Goal: Transaction & Acquisition: Purchase product/service

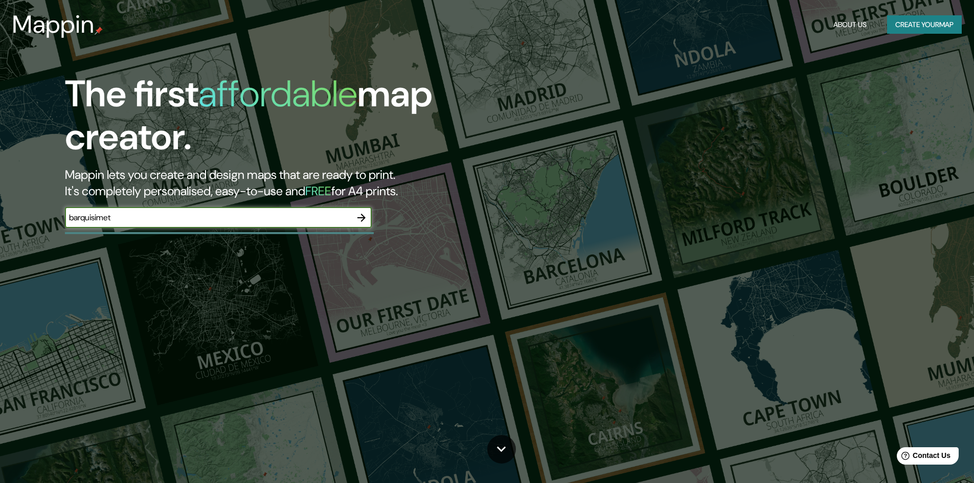
type input "barquisimeto"
click at [360, 220] on icon "button" at bounding box center [361, 218] width 12 height 12
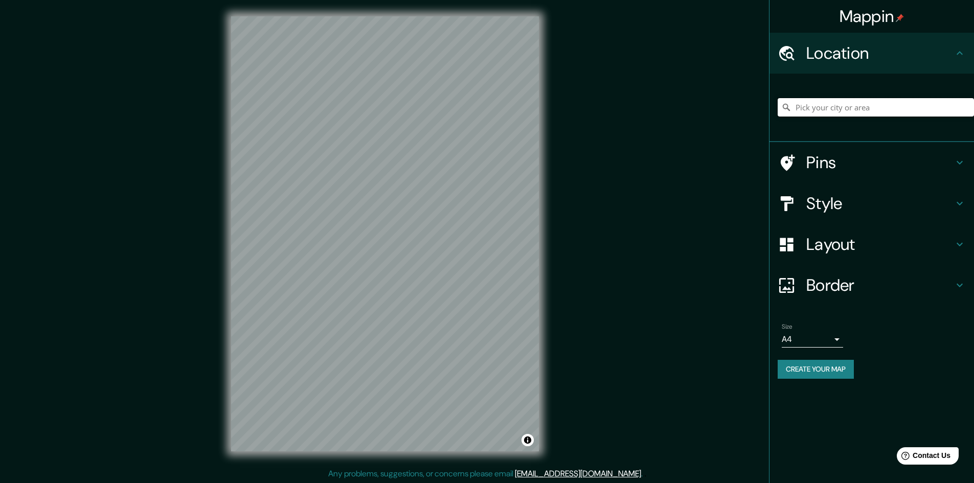
click at [825, 102] on input "Pick your city or area" at bounding box center [876, 107] width 196 height 18
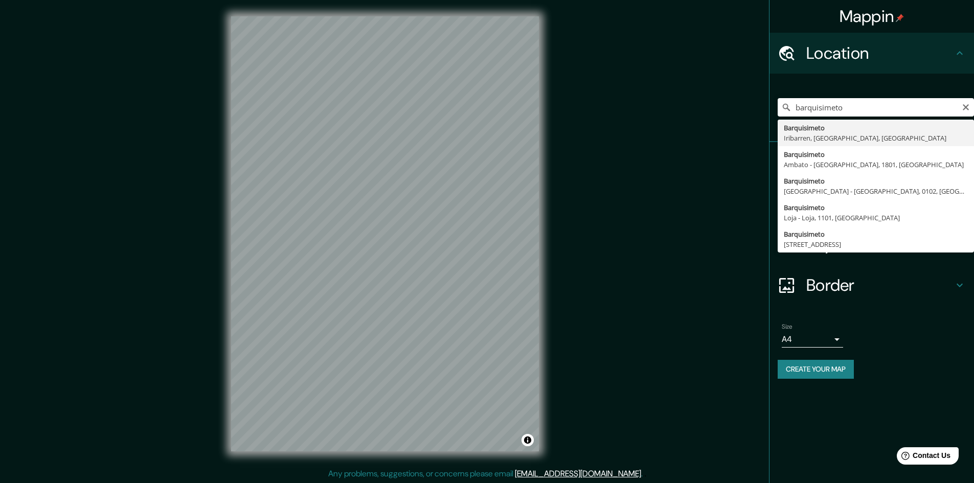
type input "Barquisimeto, Iribarren, Lara, Venezuela"
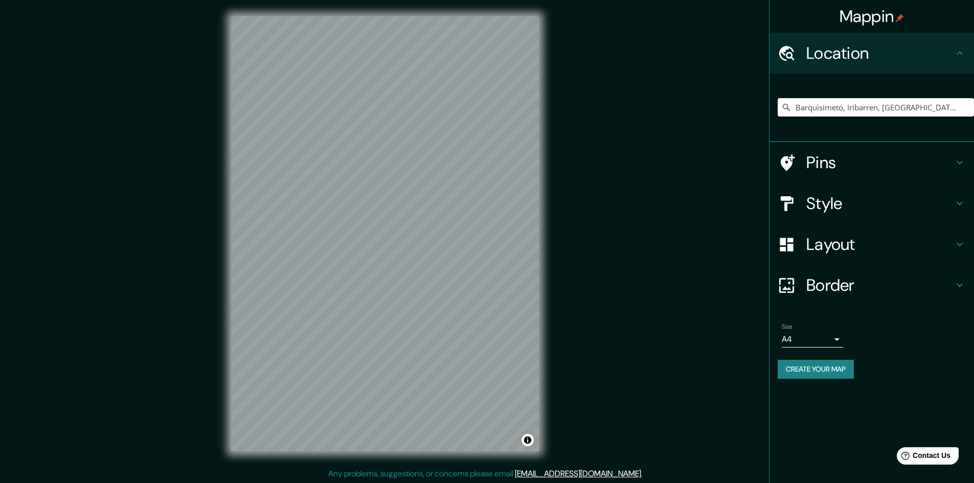
click at [858, 160] on h4 "Pins" at bounding box center [880, 162] width 147 height 20
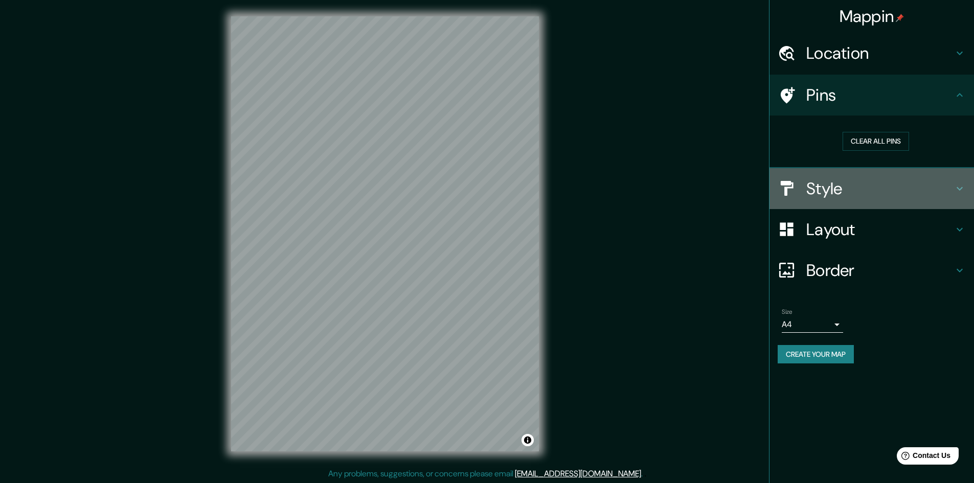
click at [885, 195] on h4 "Style" at bounding box center [880, 189] width 147 height 20
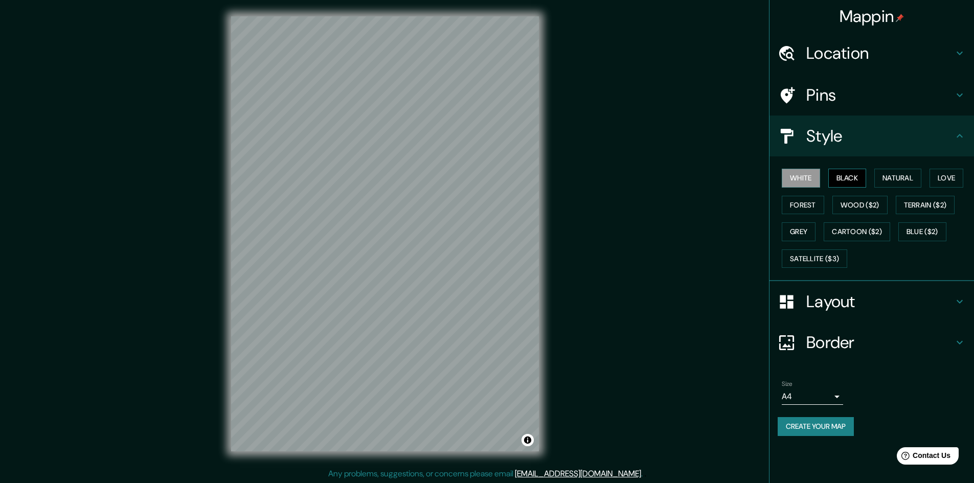
click at [858, 185] on button "Black" at bounding box center [848, 178] width 38 height 19
click at [860, 306] on h4 "Layout" at bounding box center [880, 302] width 147 height 20
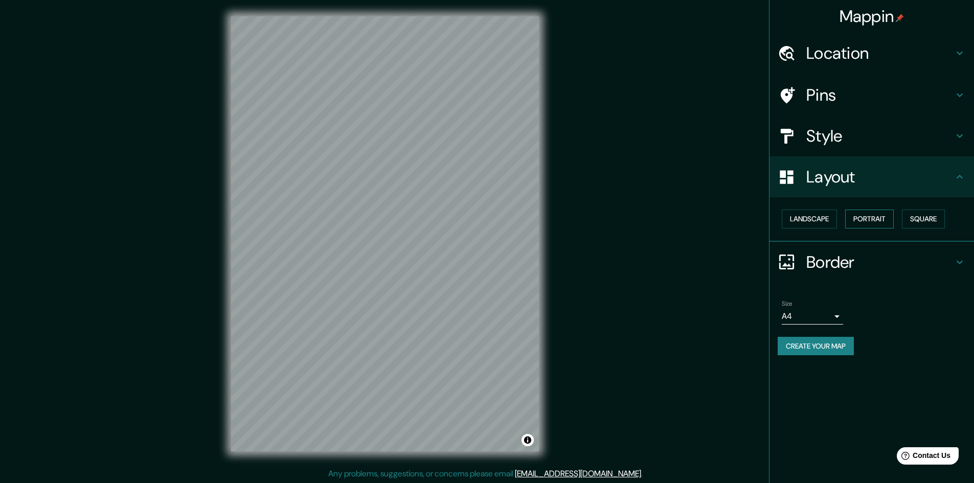
click at [867, 221] on button "Portrait" at bounding box center [870, 219] width 49 height 19
click at [826, 221] on button "Landscape" at bounding box center [809, 219] width 55 height 19
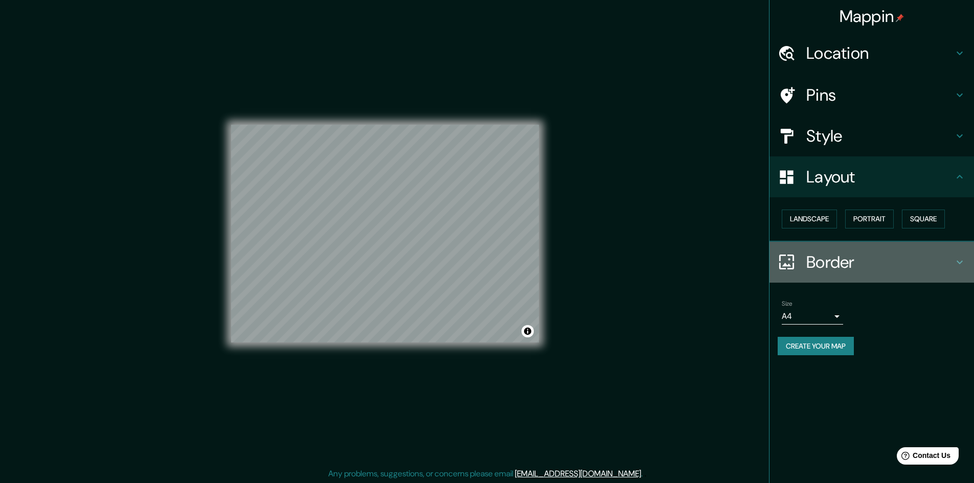
click at [850, 257] on h4 "Border" at bounding box center [880, 262] width 147 height 20
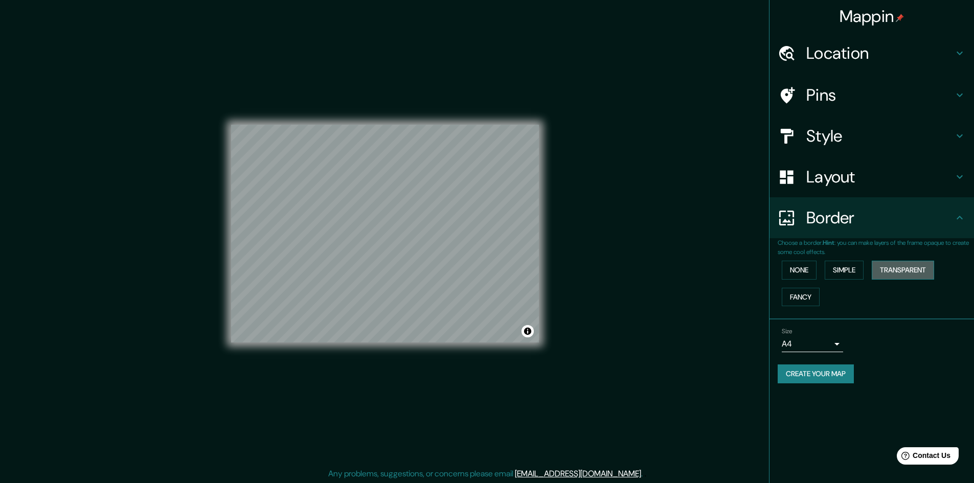
click at [889, 265] on button "Transparent" at bounding box center [903, 270] width 62 height 19
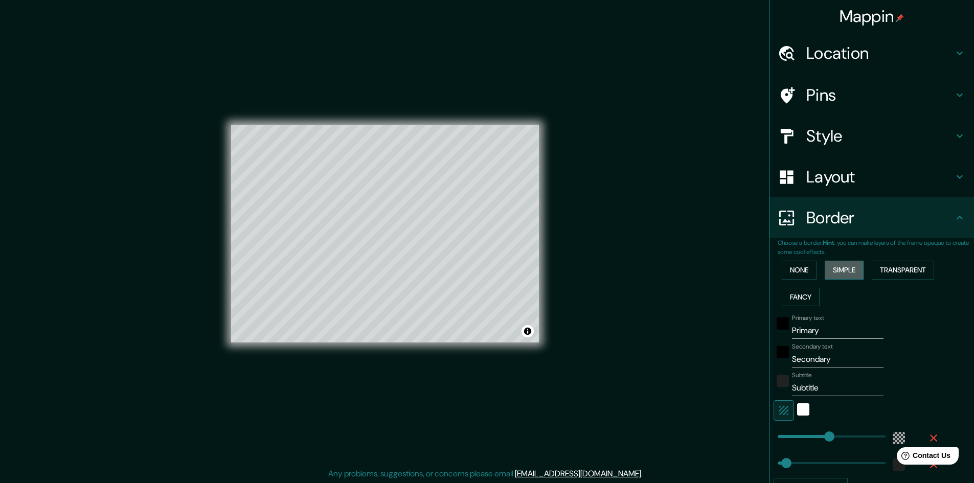
click at [851, 271] on button "Simple" at bounding box center [844, 270] width 39 height 19
click at [802, 271] on button "None" at bounding box center [799, 270] width 35 height 19
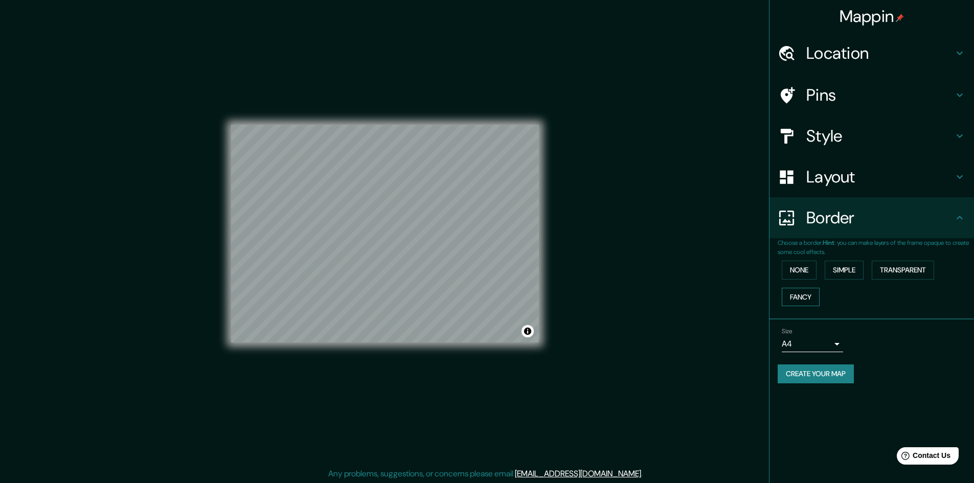
click at [810, 301] on button "Fancy" at bounding box center [801, 297] width 38 height 19
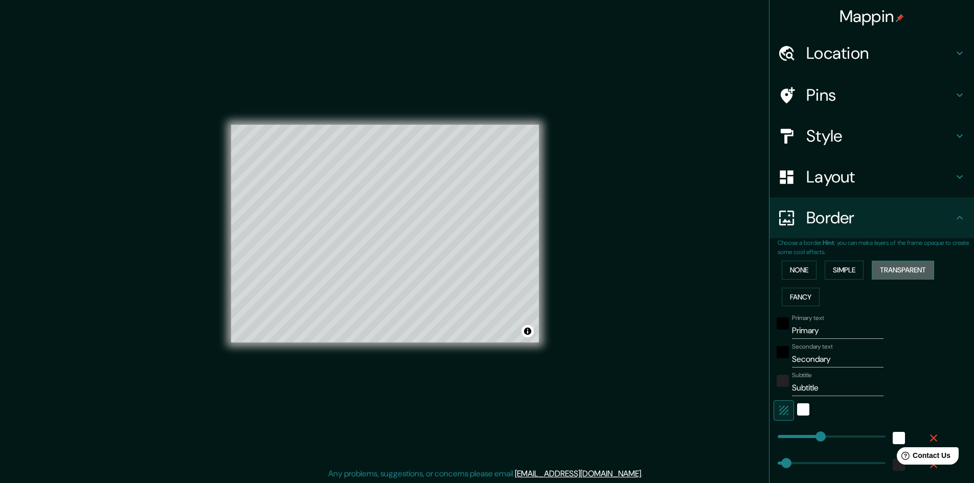
click at [905, 272] on button "Transparent" at bounding box center [903, 270] width 62 height 19
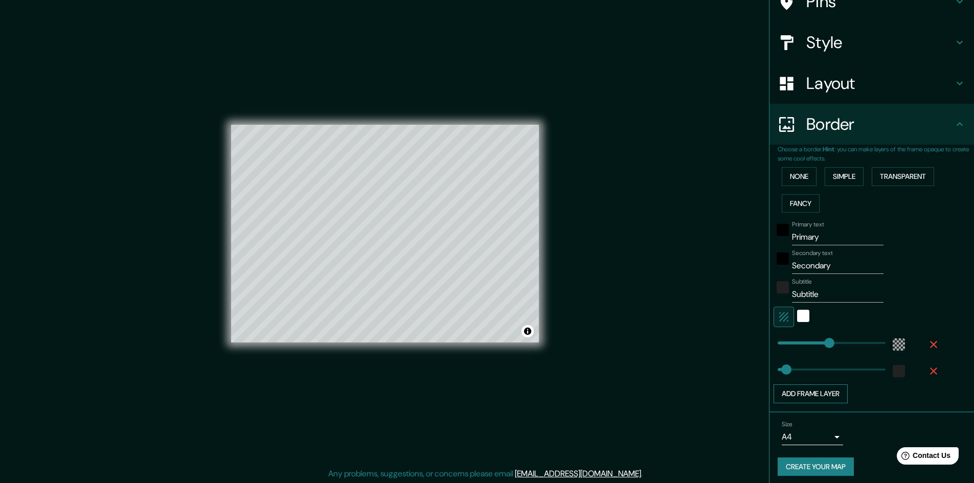
scroll to position [99, 0]
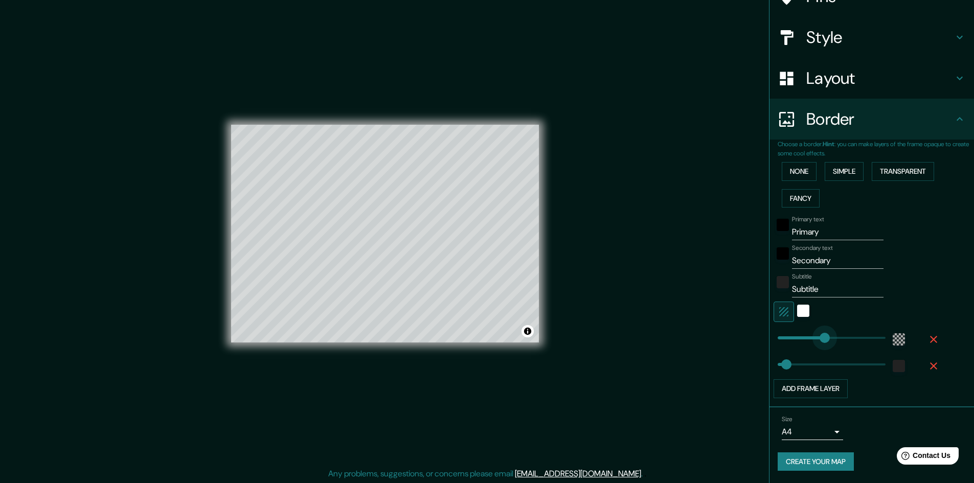
type input "266"
type input "48"
type input "223"
drag, startPoint x: 818, startPoint y: 337, endPoint x: 810, endPoint y: 337, distance: 7.7
type input "48"
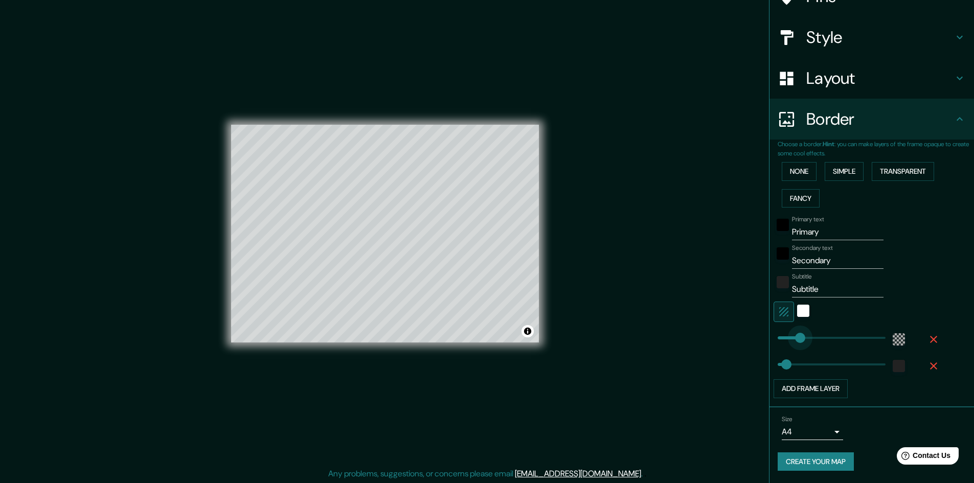
type input "0"
drag, startPoint x: 810, startPoint y: 337, endPoint x: 765, endPoint y: 337, distance: 45.0
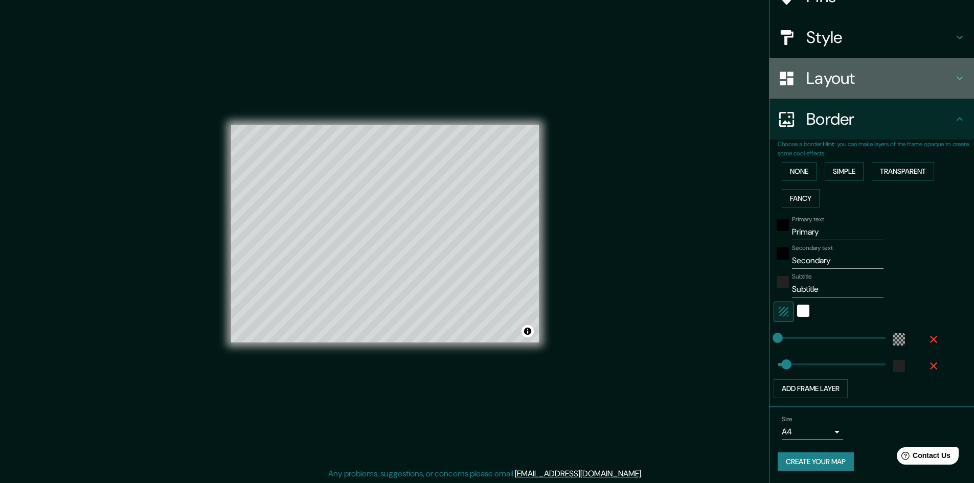
click at [862, 76] on h4 "Layout" at bounding box center [880, 78] width 147 height 20
type input "48"
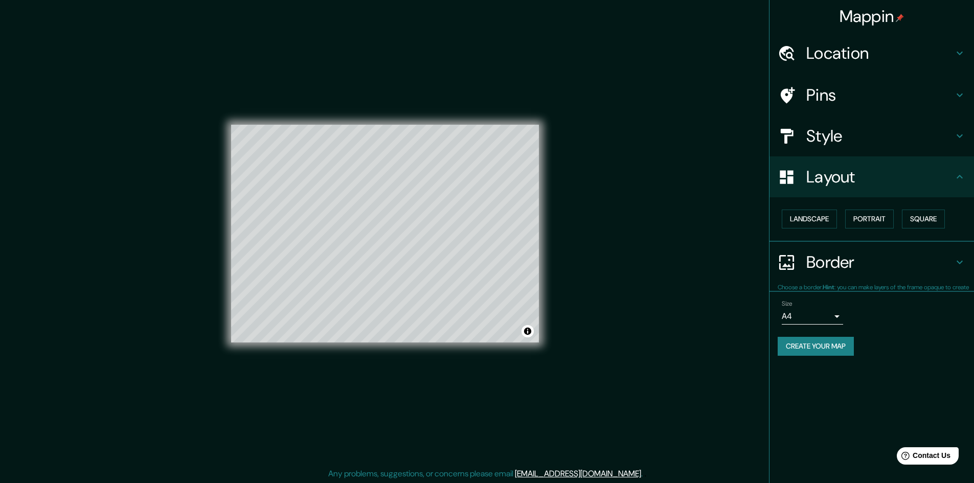
scroll to position [0, 0]
click at [888, 221] on button "Portrait" at bounding box center [870, 219] width 49 height 19
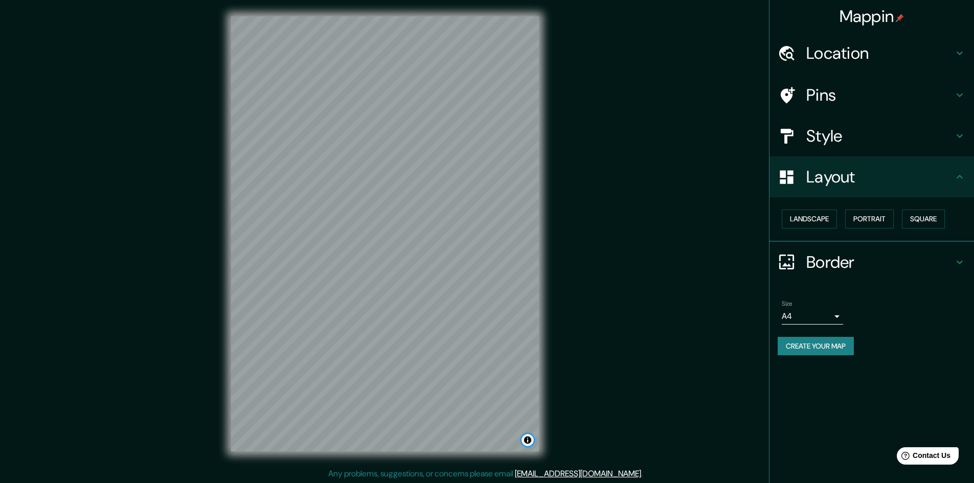
click at [530, 443] on button "Toggle attribution" at bounding box center [528, 440] width 12 height 12
click at [530, 442] on button "Toggle attribution" at bounding box center [528, 440] width 12 height 12
click at [404, 256] on div at bounding box center [406, 254] width 8 height 8
click at [412, 255] on div at bounding box center [413, 254] width 8 height 8
click at [403, 265] on div at bounding box center [402, 264] width 8 height 8
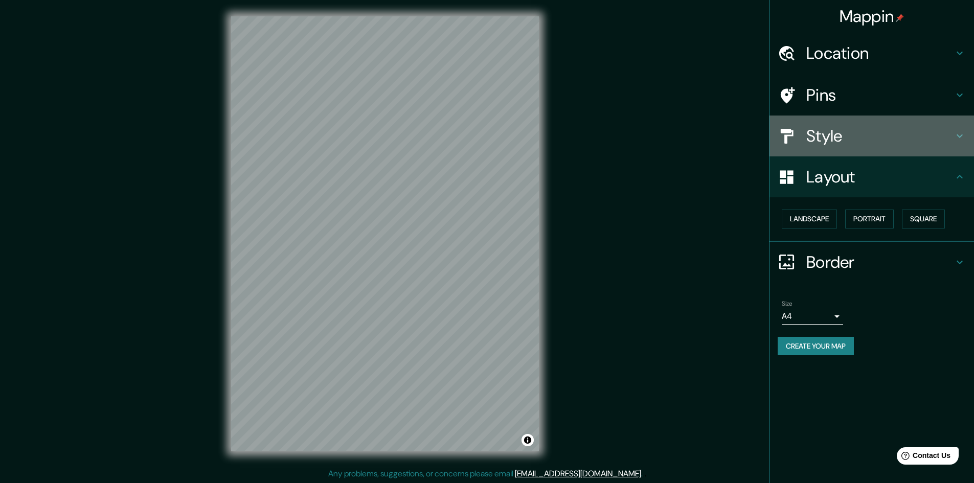
click at [844, 148] on div "Style" at bounding box center [872, 136] width 205 height 41
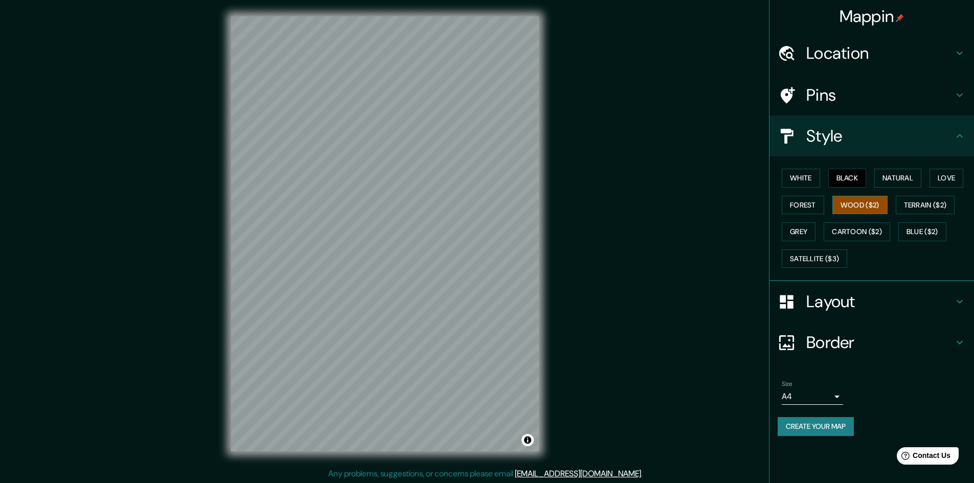
click at [878, 208] on button "Wood ($2)" at bounding box center [860, 205] width 55 height 19
click at [815, 205] on button "Forest" at bounding box center [803, 205] width 42 height 19
click at [939, 208] on button "Terrain ($2)" at bounding box center [925, 205] width 59 height 19
click at [797, 231] on button "Grey" at bounding box center [799, 232] width 34 height 19
click at [818, 257] on button "Satellite ($3)" at bounding box center [814, 259] width 65 height 19
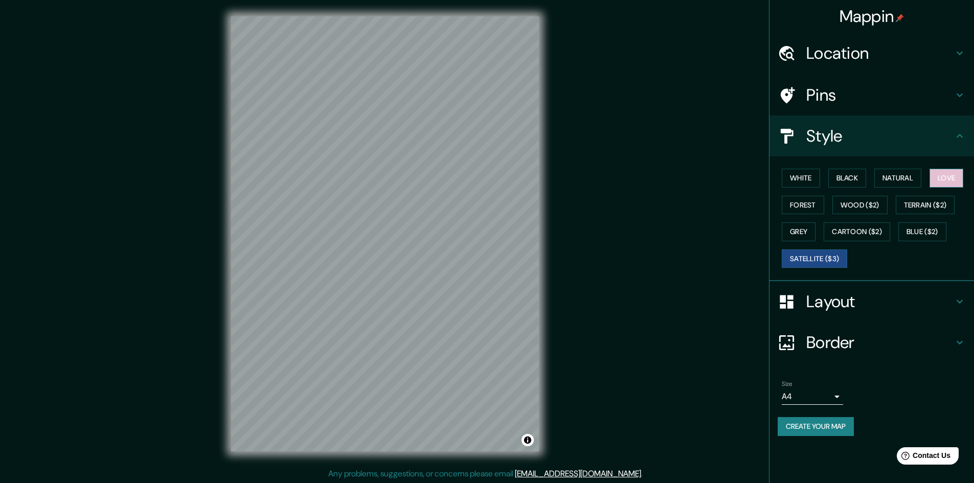
click at [949, 177] on button "Love" at bounding box center [947, 178] width 34 height 19
click at [905, 178] on button "Natural" at bounding box center [898, 178] width 47 height 19
click at [844, 177] on button "Black" at bounding box center [848, 178] width 38 height 19
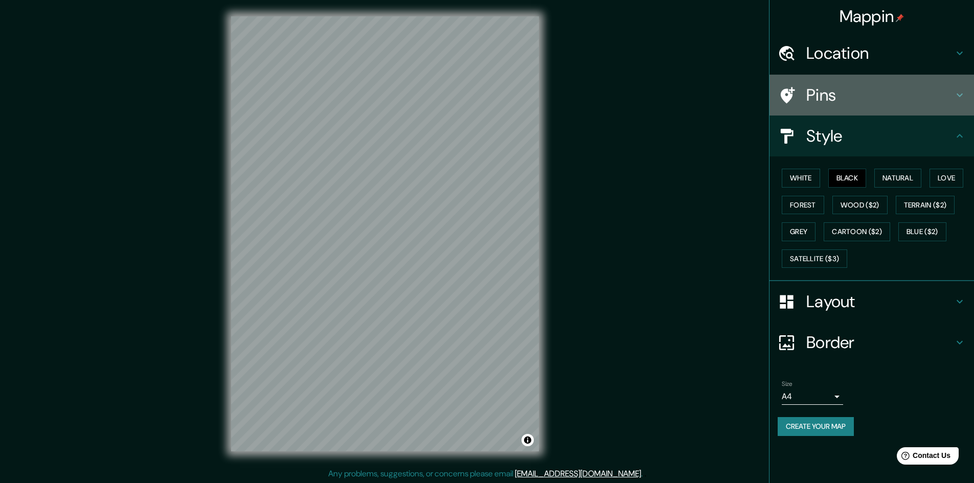
click at [940, 94] on h4 "Pins" at bounding box center [880, 95] width 147 height 20
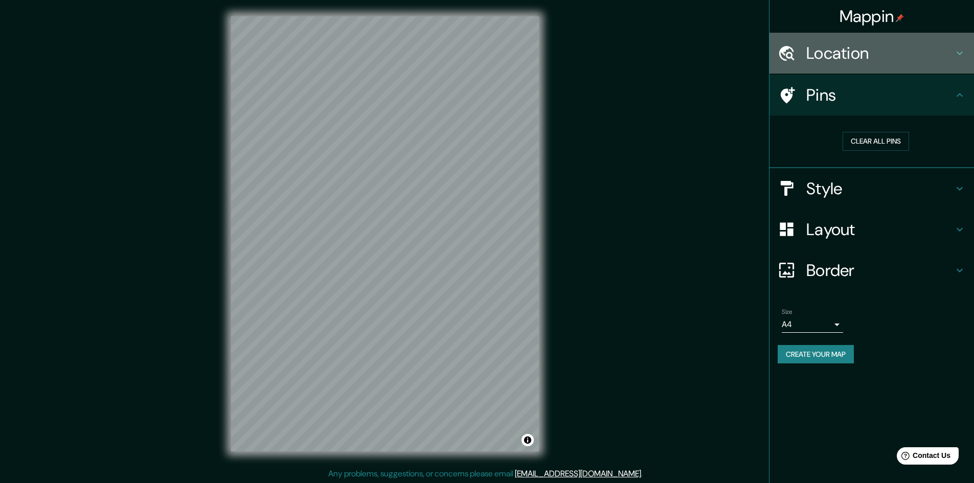
click at [949, 54] on h4 "Location" at bounding box center [880, 53] width 147 height 20
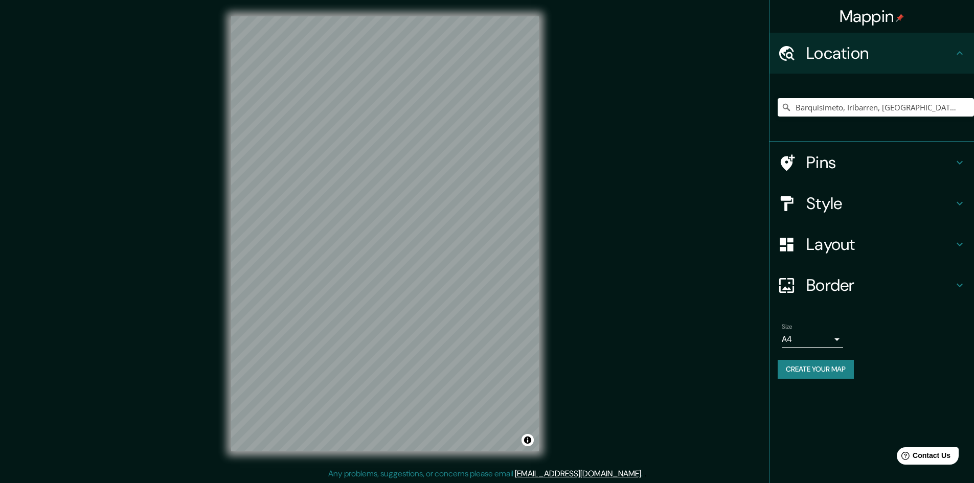
click at [853, 295] on h4 "Border" at bounding box center [880, 285] width 147 height 20
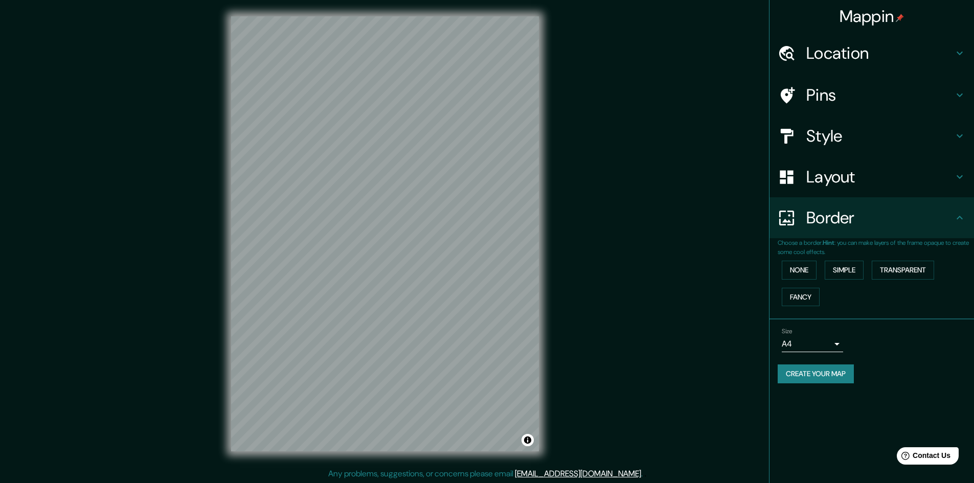
click at [853, 160] on div "Layout" at bounding box center [872, 177] width 205 height 41
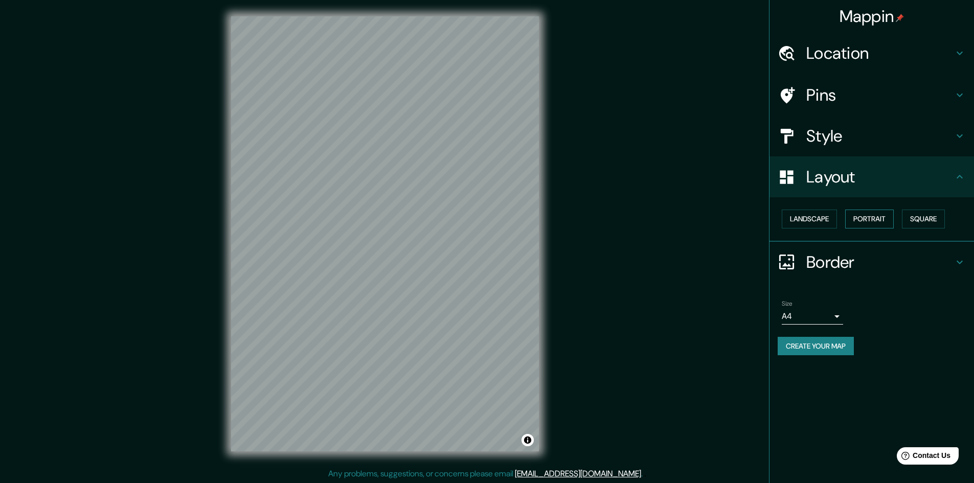
click at [871, 216] on button "Portrait" at bounding box center [870, 219] width 49 height 19
click at [800, 219] on button "Landscape" at bounding box center [809, 219] width 55 height 19
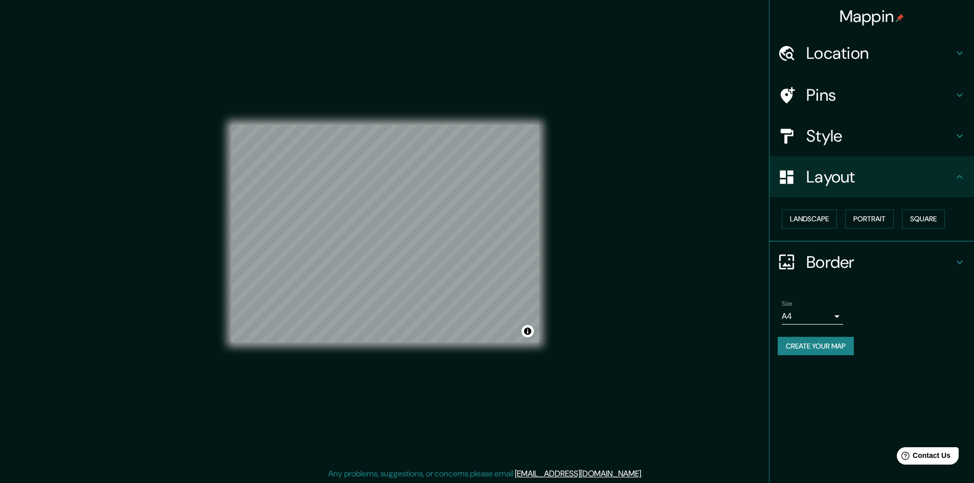
click at [873, 252] on h4 "Border" at bounding box center [880, 262] width 147 height 20
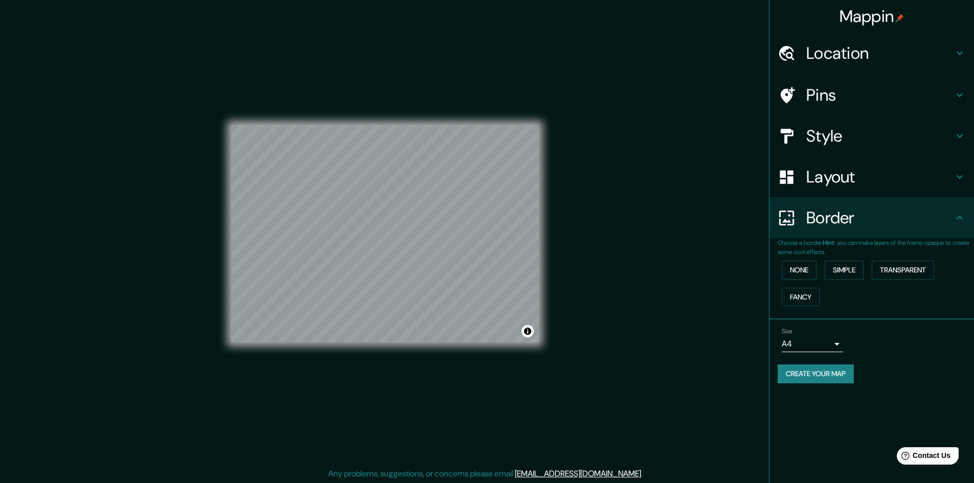
click at [843, 63] on h4 "Location" at bounding box center [880, 53] width 147 height 20
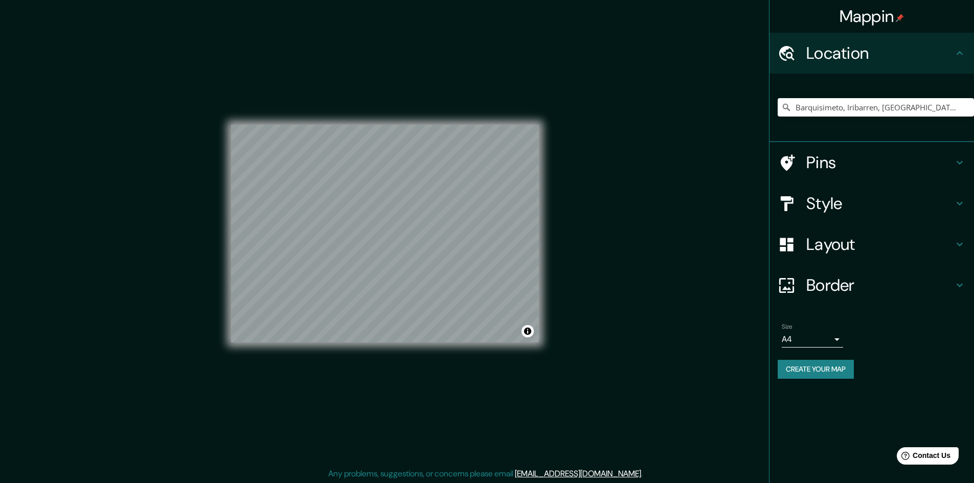
click at [859, 175] on div "Pins" at bounding box center [872, 162] width 205 height 41
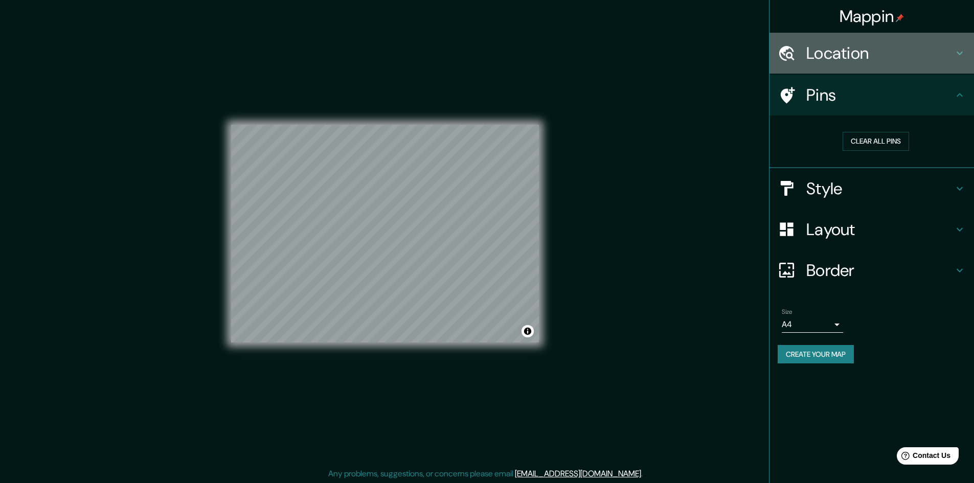
click at [857, 54] on h4 "Location" at bounding box center [880, 53] width 147 height 20
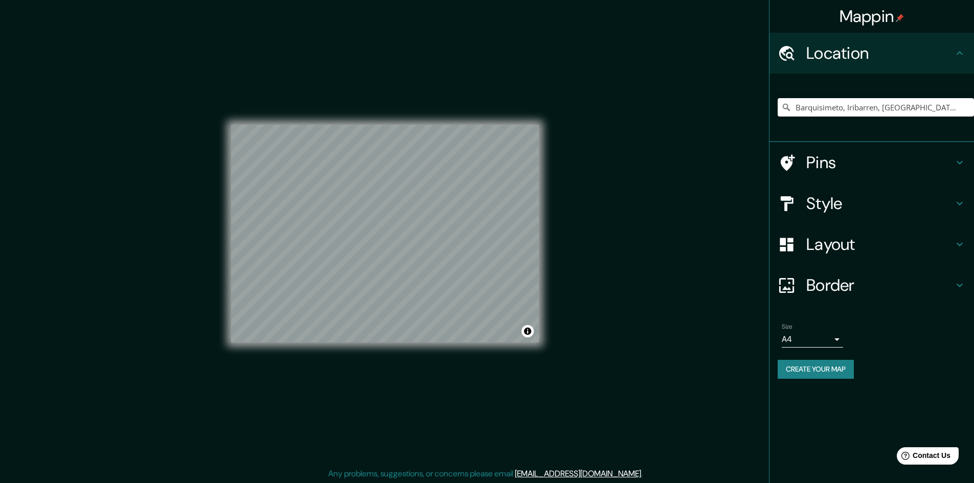
click at [823, 368] on button "Create your map" at bounding box center [816, 369] width 76 height 19
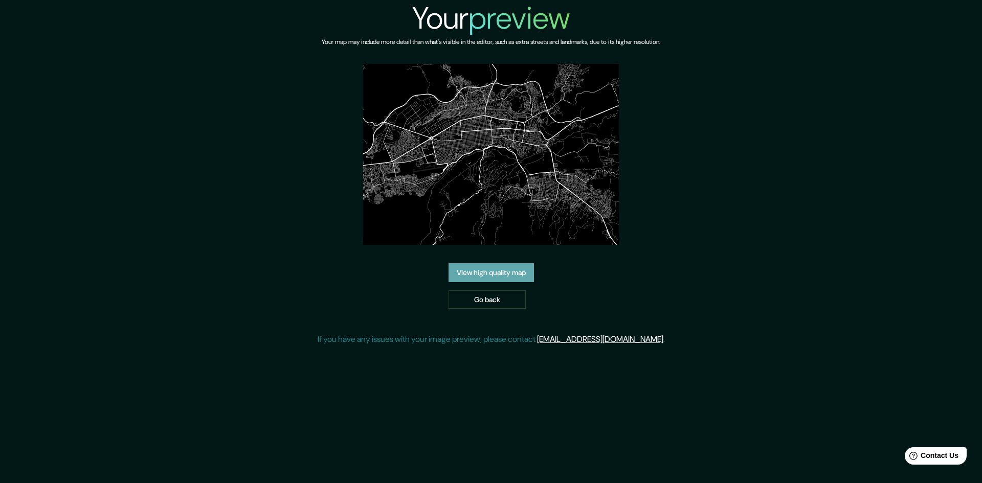
click at [500, 270] on link "View high quality map" at bounding box center [491, 272] width 85 height 19
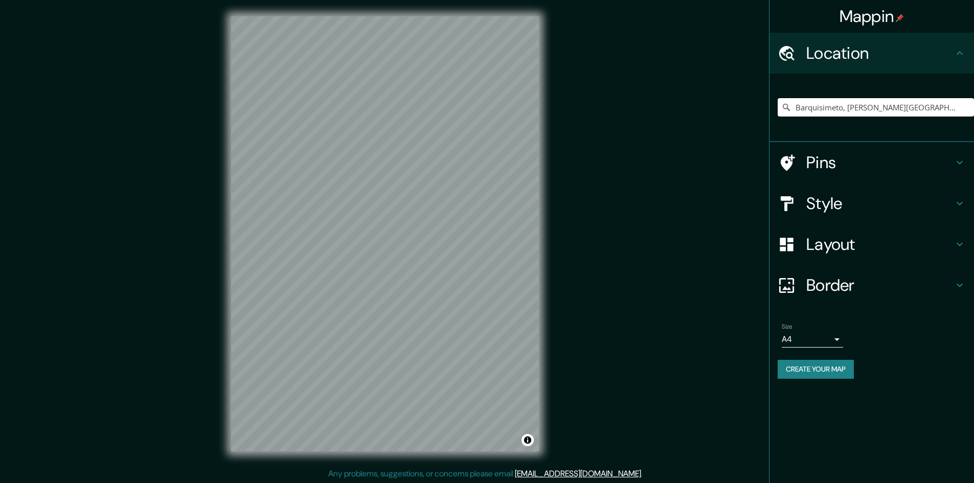
click at [860, 110] on input "Barquisimeto, Iribarren, Lara, Venezuela" at bounding box center [876, 107] width 196 height 18
click at [859, 110] on input "Barquisimeto, Iribarren, Lara, Venezuela" at bounding box center [876, 107] width 196 height 18
drag, startPoint x: 880, startPoint y: 102, endPoint x: 823, endPoint y: 106, distance: 57.0
click at [823, 106] on input "Mérida, Venezuela" at bounding box center [876, 107] width 196 height 18
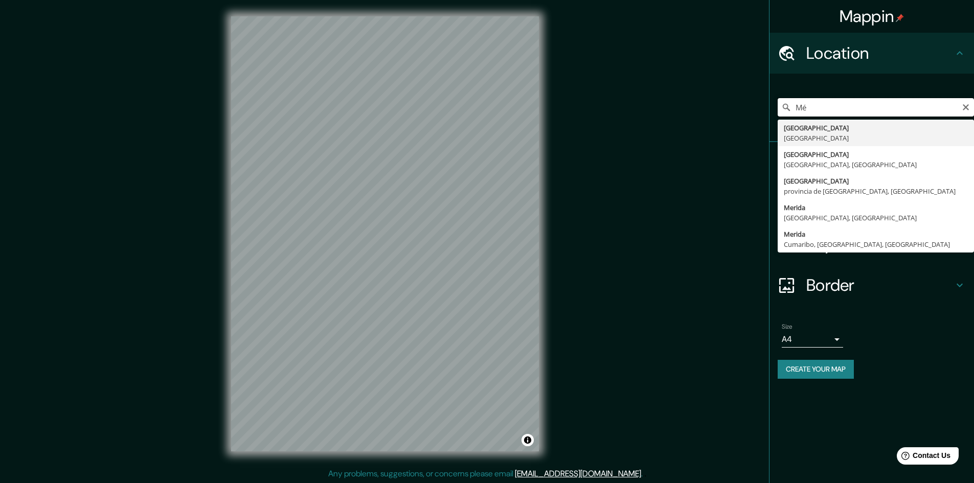
type input "M"
type input "Ejido, Campo Elías, Mérida, Venezuela"
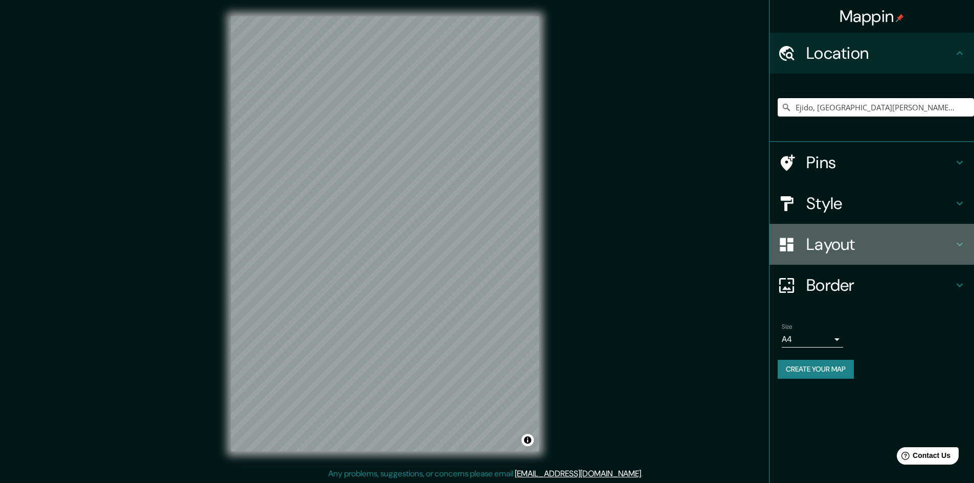
click at [858, 250] on h4 "Layout" at bounding box center [880, 244] width 147 height 20
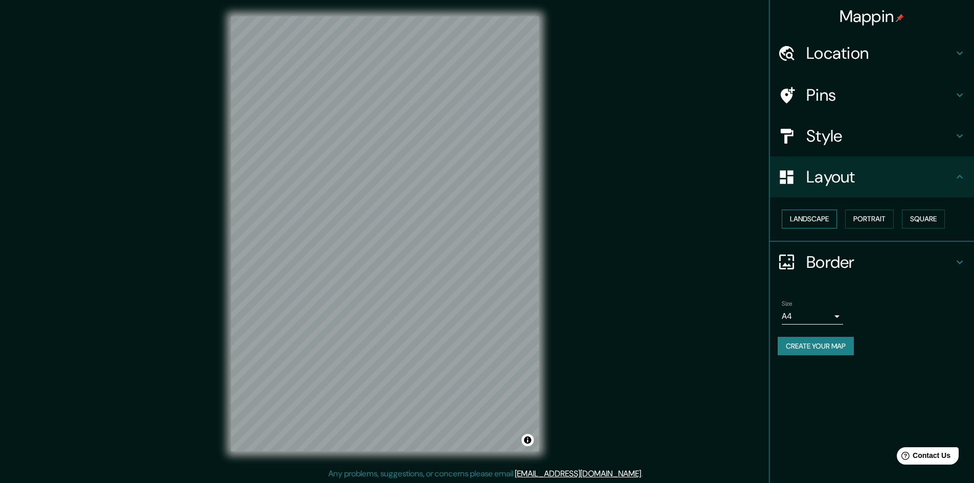
click at [802, 219] on button "Landscape" at bounding box center [809, 219] width 55 height 19
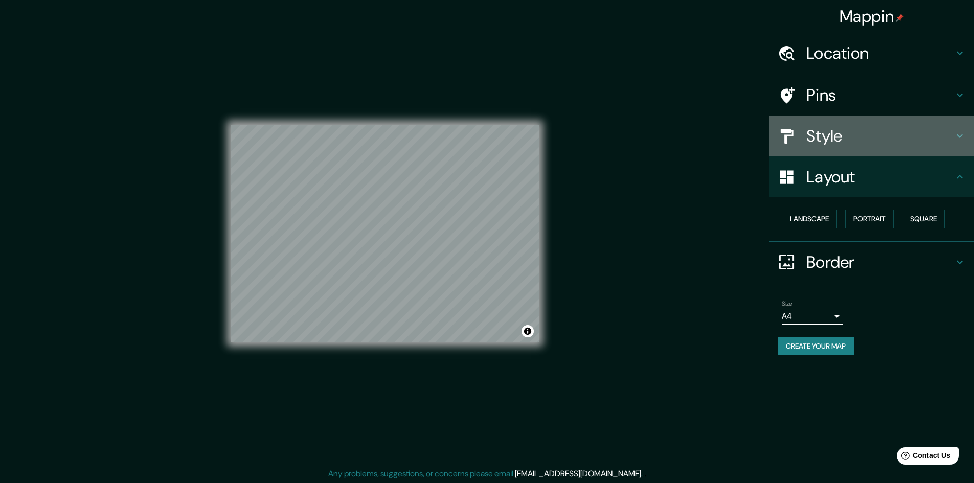
click at [873, 137] on h4 "Style" at bounding box center [880, 136] width 147 height 20
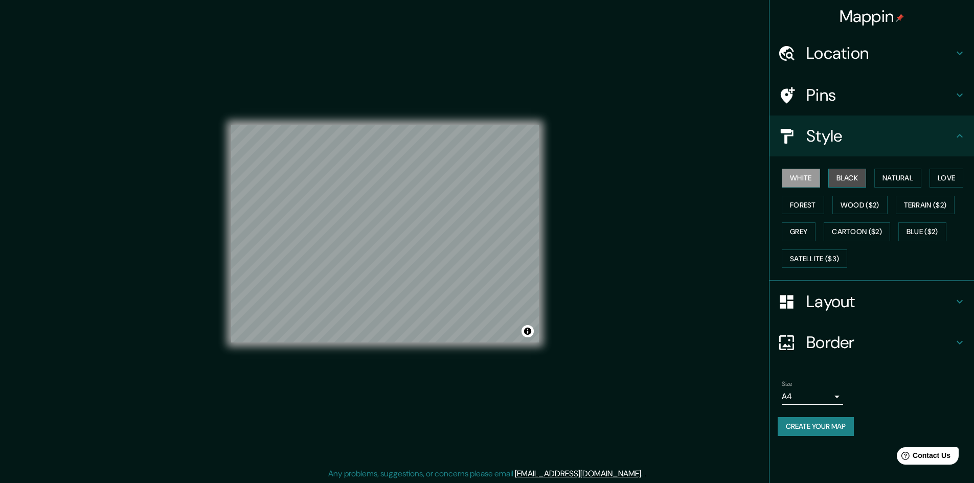
click at [846, 182] on button "Black" at bounding box center [848, 178] width 38 height 19
click at [792, 424] on button "Create your map" at bounding box center [816, 426] width 76 height 19
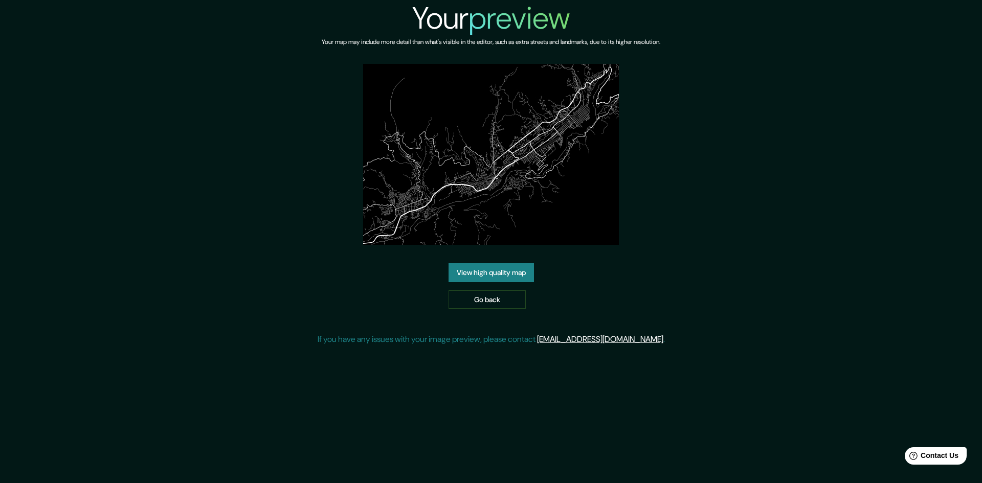
click at [518, 278] on link "View high quality map" at bounding box center [491, 272] width 85 height 19
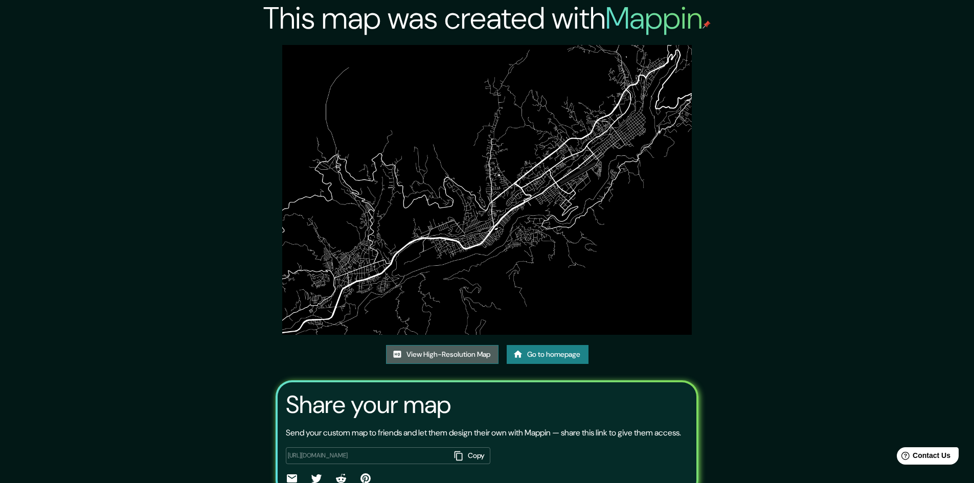
click at [453, 363] on link "View High-Resolution Map" at bounding box center [442, 354] width 113 height 19
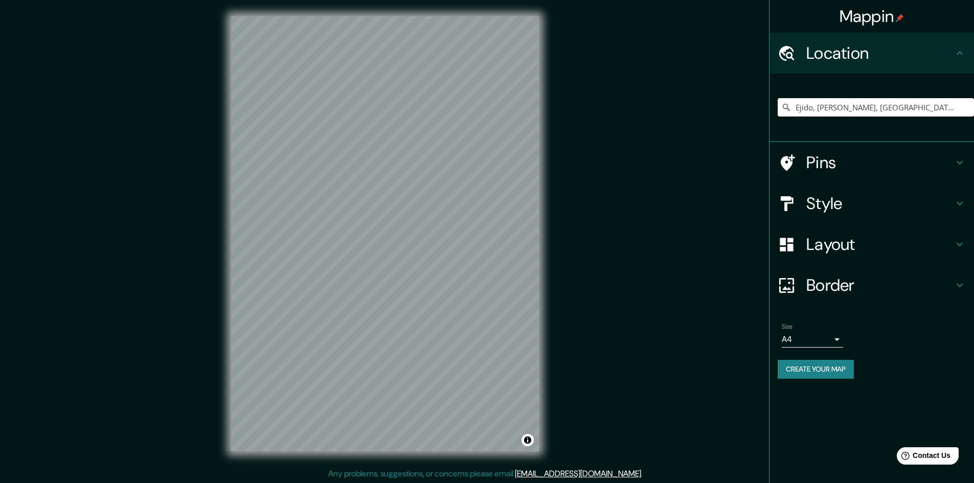
click at [861, 113] on input "Ejido, [PERSON_NAME], [GEOGRAPHIC_DATA], [GEOGRAPHIC_DATA]" at bounding box center [876, 107] width 196 height 18
click at [860, 113] on input "Ejido, [PERSON_NAME], [GEOGRAPHIC_DATA], [GEOGRAPHIC_DATA]" at bounding box center [876, 107] width 196 height 18
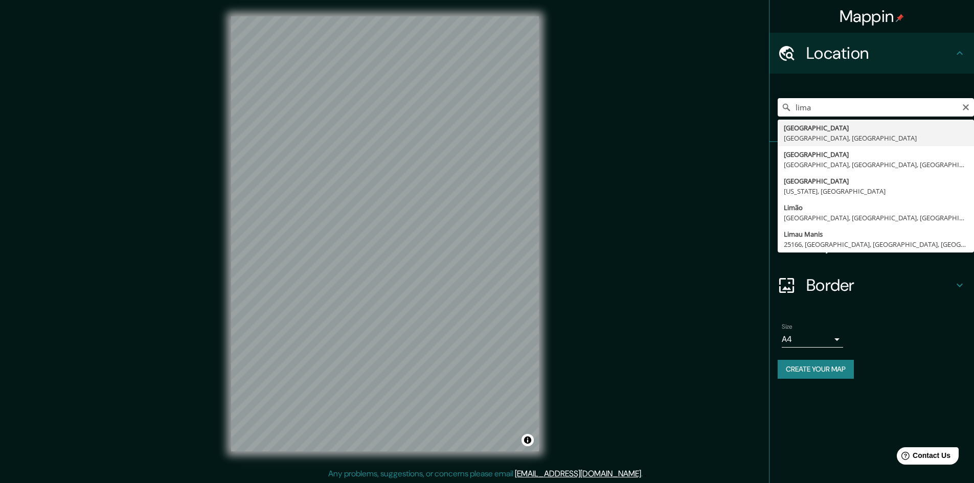
type input "[GEOGRAPHIC_DATA], [GEOGRAPHIC_DATA], [GEOGRAPHIC_DATA]"
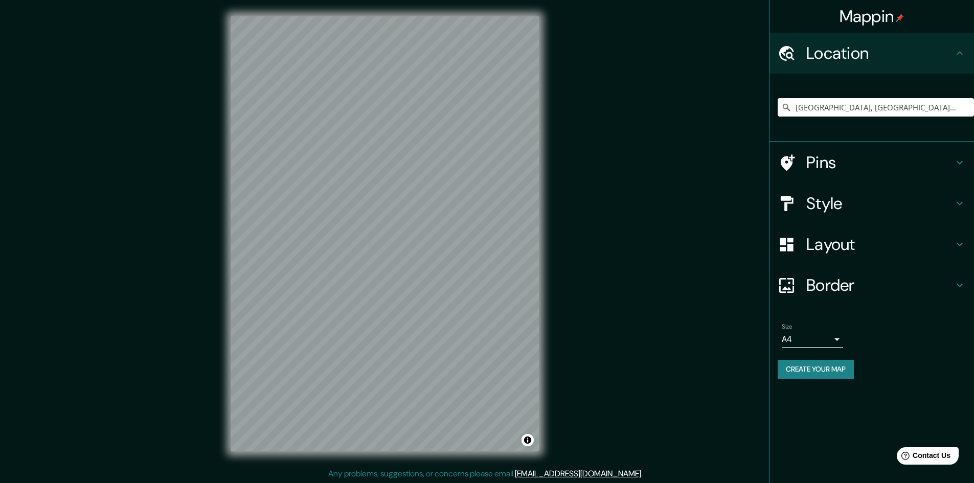
click at [568, 173] on div "Mappin Location [GEOGRAPHIC_DATA], [GEOGRAPHIC_DATA], [GEOGRAPHIC_DATA] Pins St…" at bounding box center [487, 242] width 974 height 484
click at [859, 239] on h4 "Layout" at bounding box center [880, 244] width 147 height 20
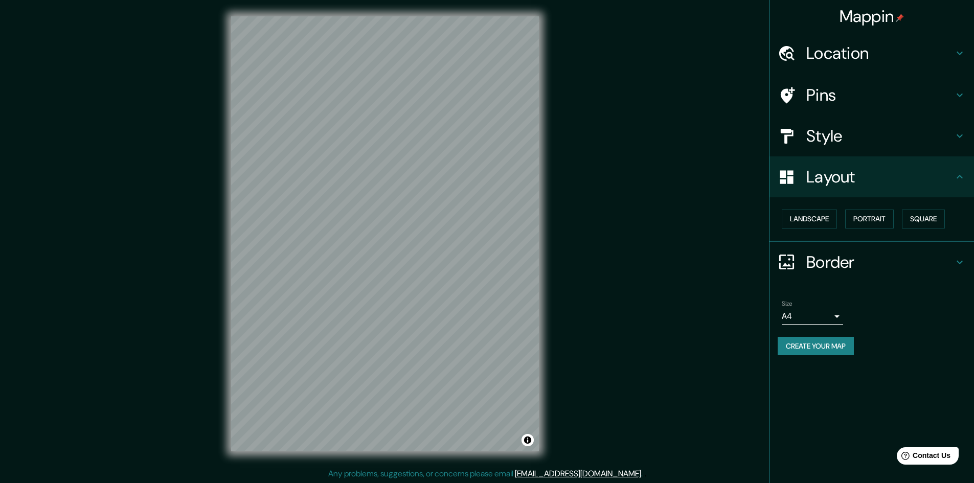
click at [847, 97] on h4 "Pins" at bounding box center [880, 95] width 147 height 20
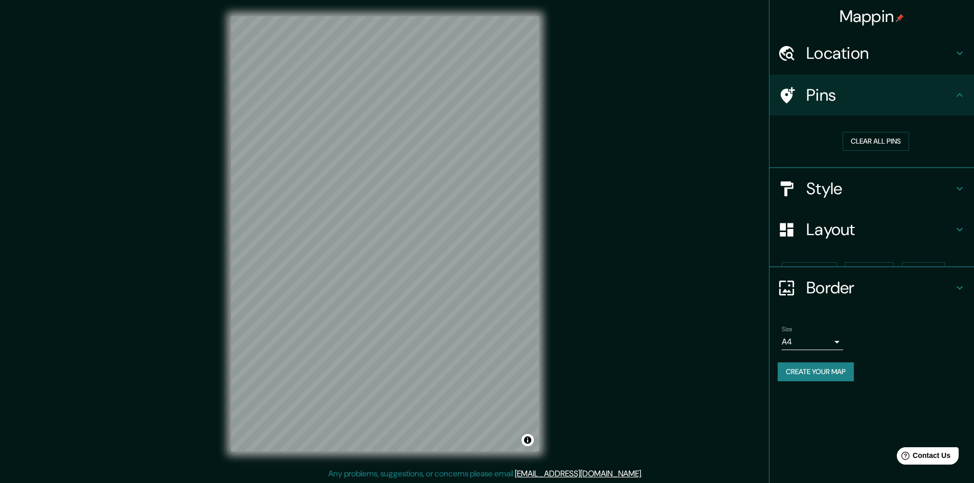
click at [847, 48] on h4 "Location" at bounding box center [880, 53] width 147 height 20
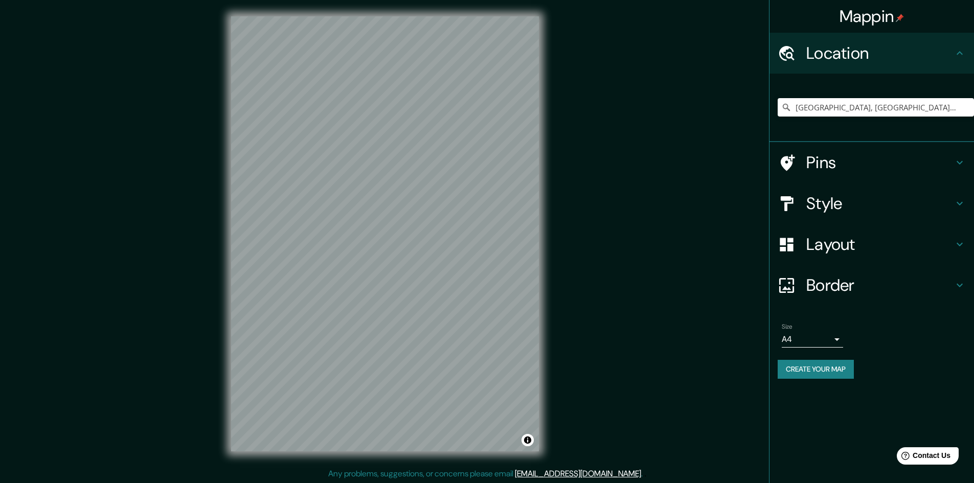
click at [833, 241] on h4 "Layout" at bounding box center [880, 244] width 147 height 20
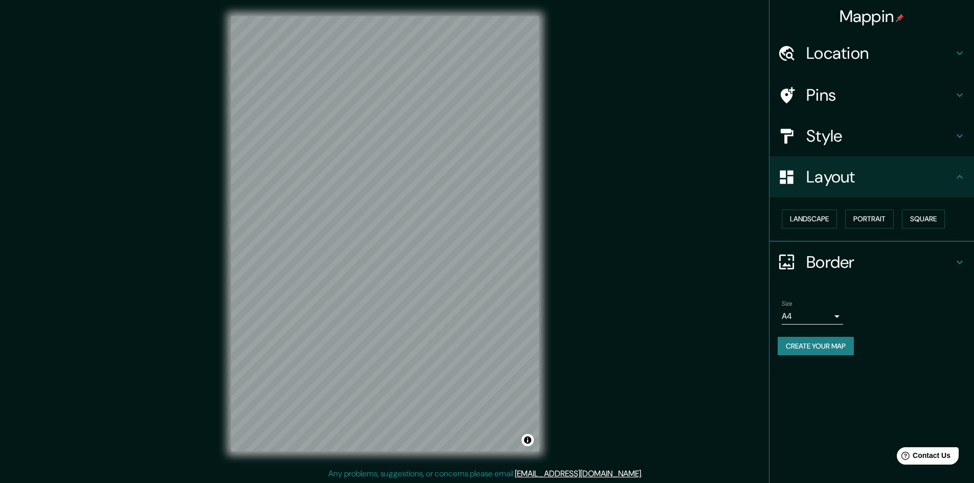
click at [855, 154] on div "Style" at bounding box center [872, 136] width 205 height 41
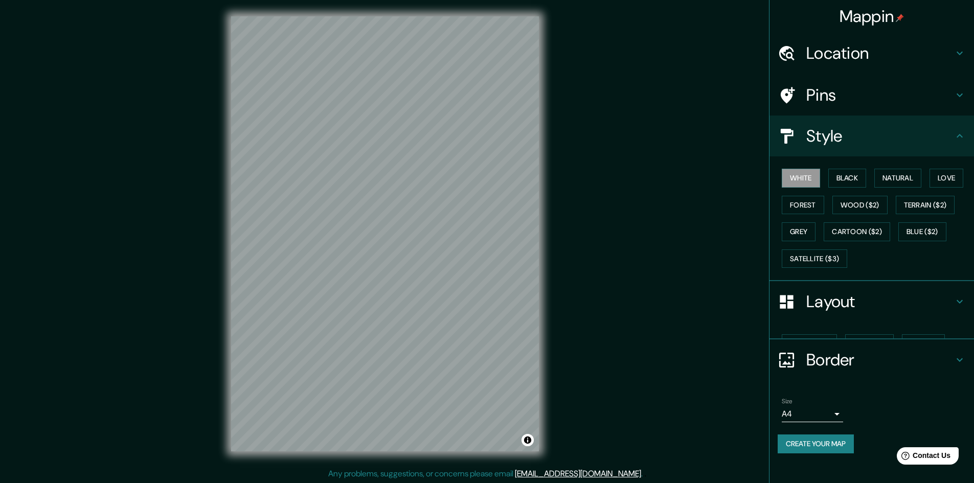
click at [855, 148] on div "Style" at bounding box center [872, 136] width 205 height 41
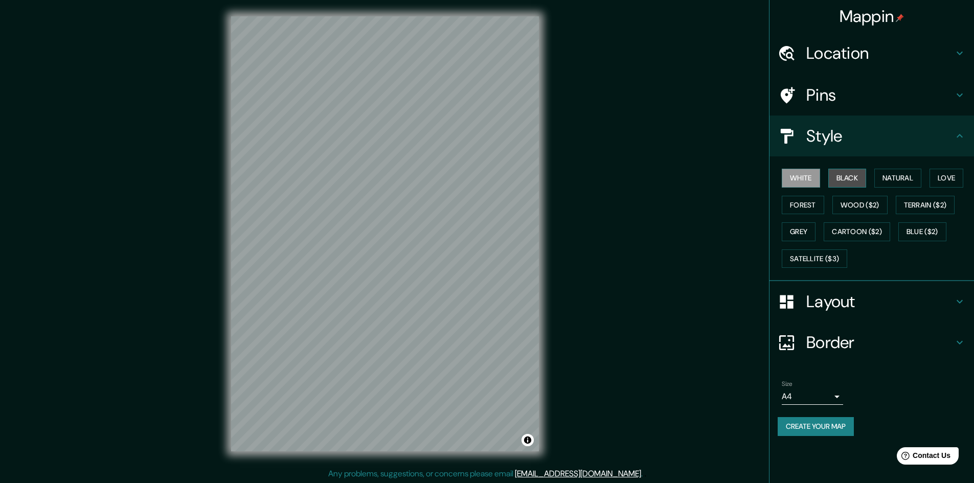
click at [850, 174] on button "Black" at bounding box center [848, 178] width 38 height 19
click at [825, 424] on button "Create your map" at bounding box center [816, 426] width 76 height 19
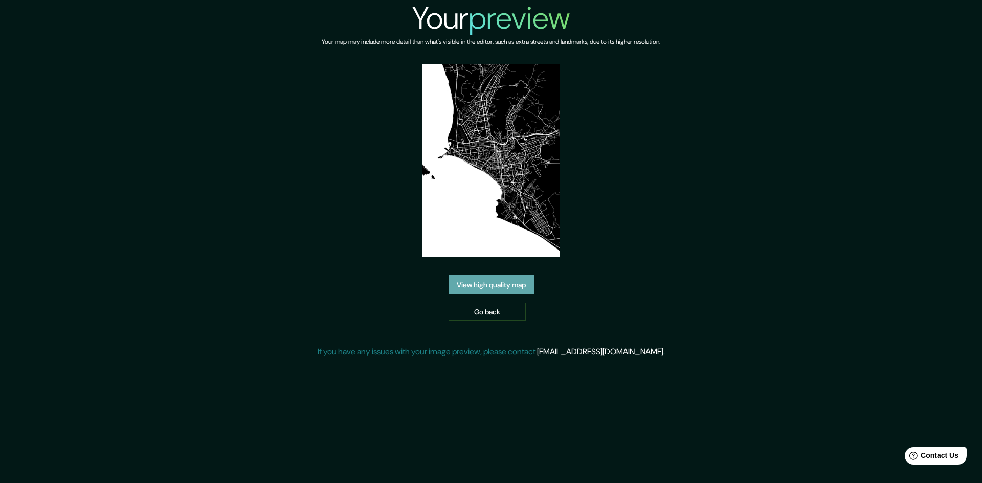
click at [500, 285] on link "View high quality map" at bounding box center [491, 285] width 85 height 19
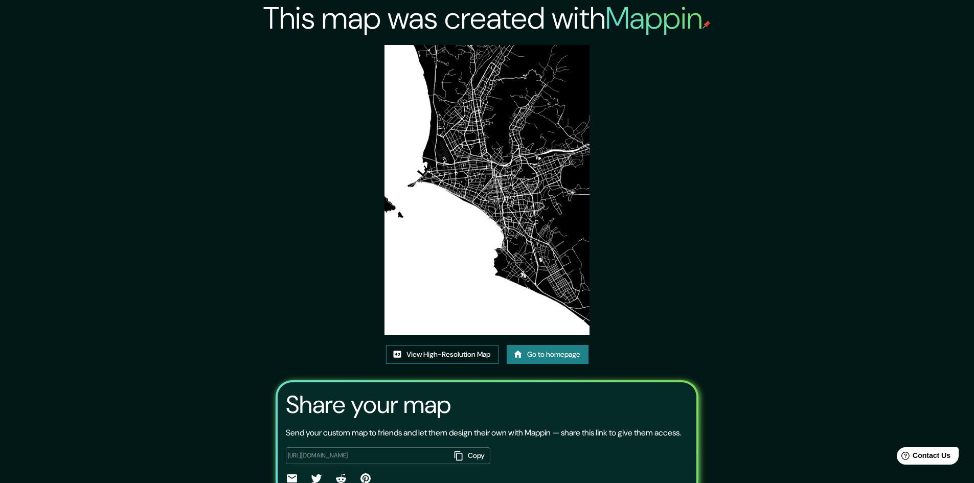
click at [460, 360] on link "View High-Resolution Map" at bounding box center [442, 354] width 113 height 19
